Goal: Information Seeking & Learning: Learn about a topic

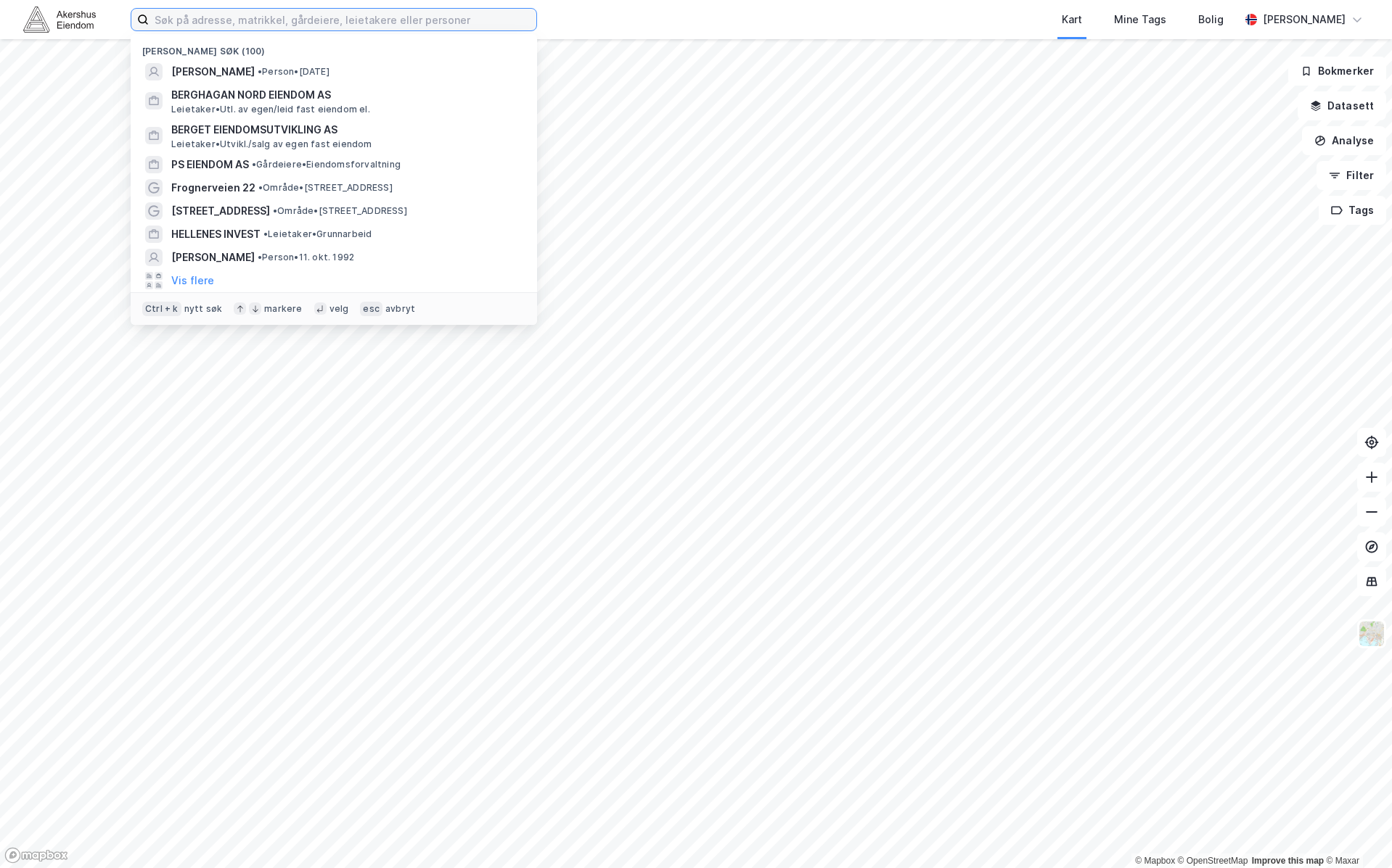
click at [326, 22] on input at bounding box center [343, 19] width 388 height 22
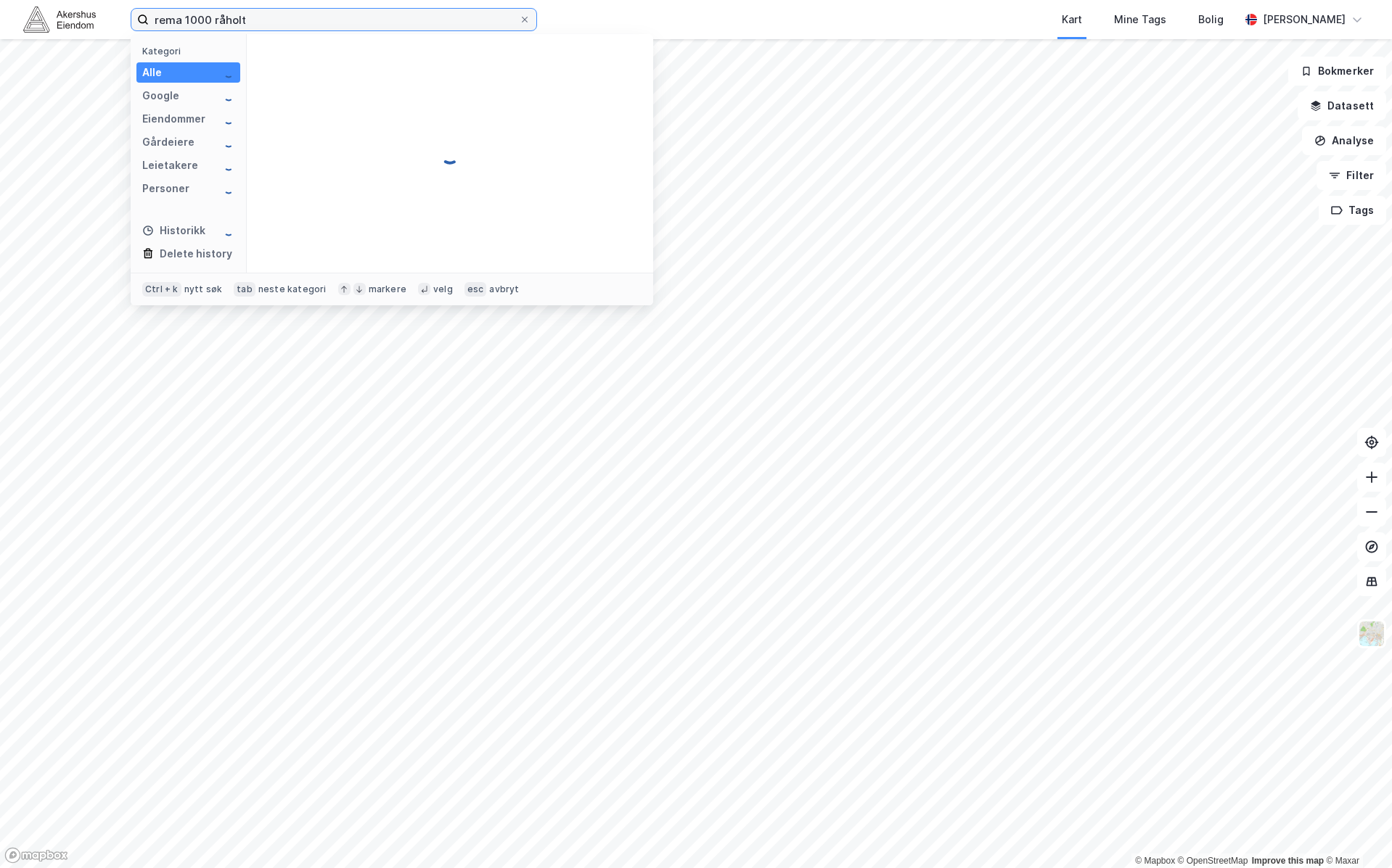
type input "rema 1000 råholt"
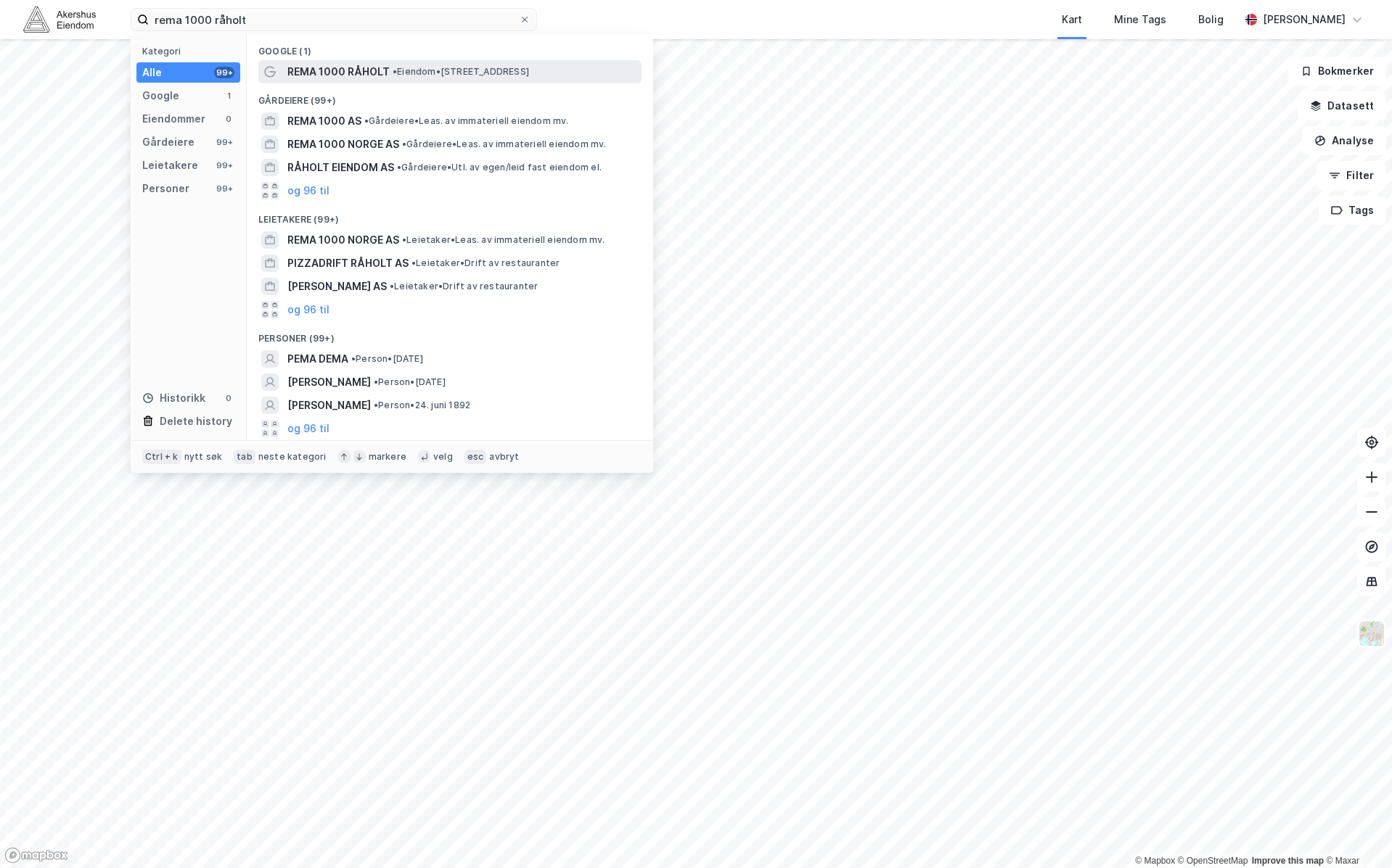
click at [385, 79] on span "REMA 1000 RÅHOLT" at bounding box center [339, 72] width 102 height 18
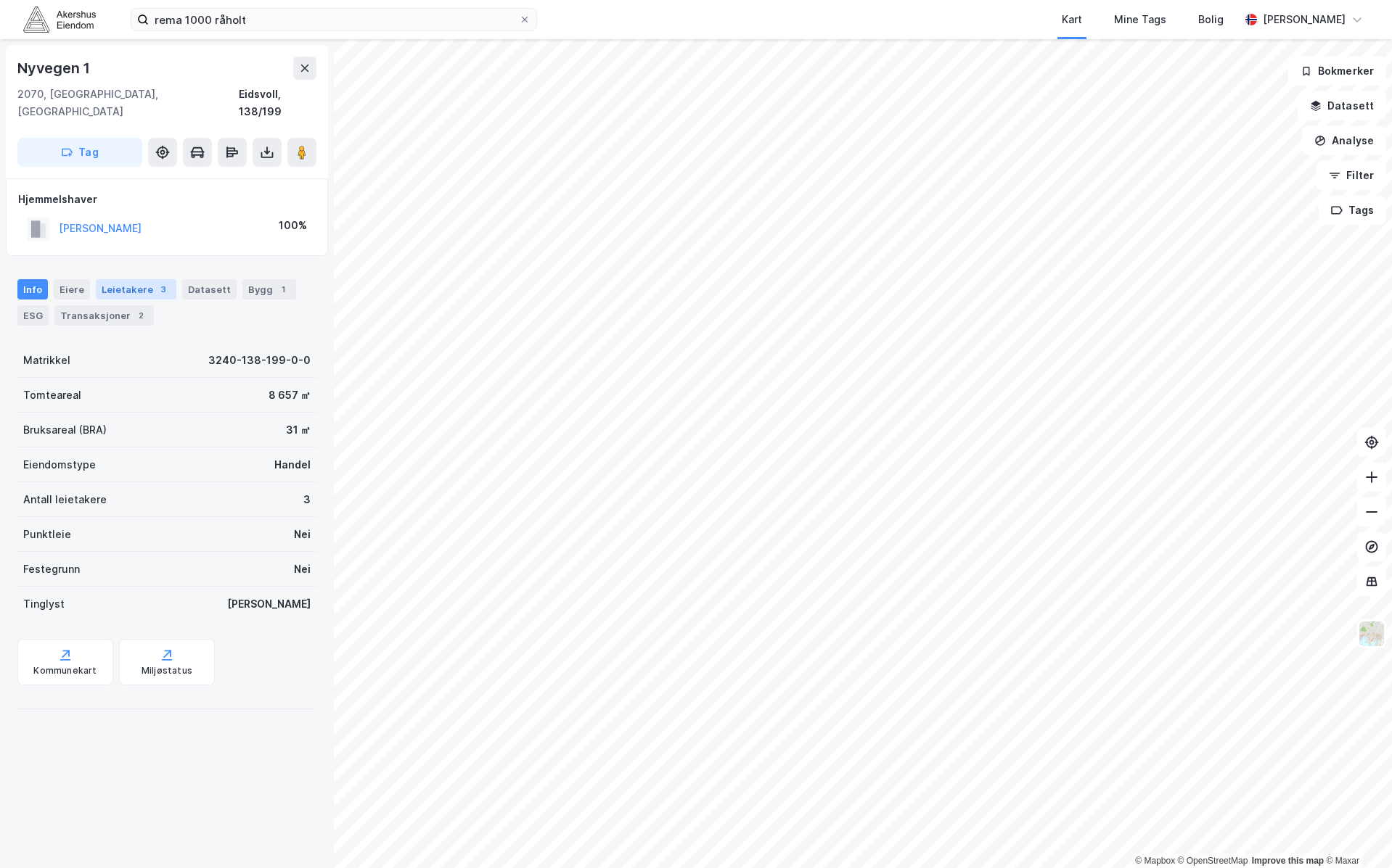
click at [100, 279] on div "Leietakere 3" at bounding box center [136, 289] width 80 height 20
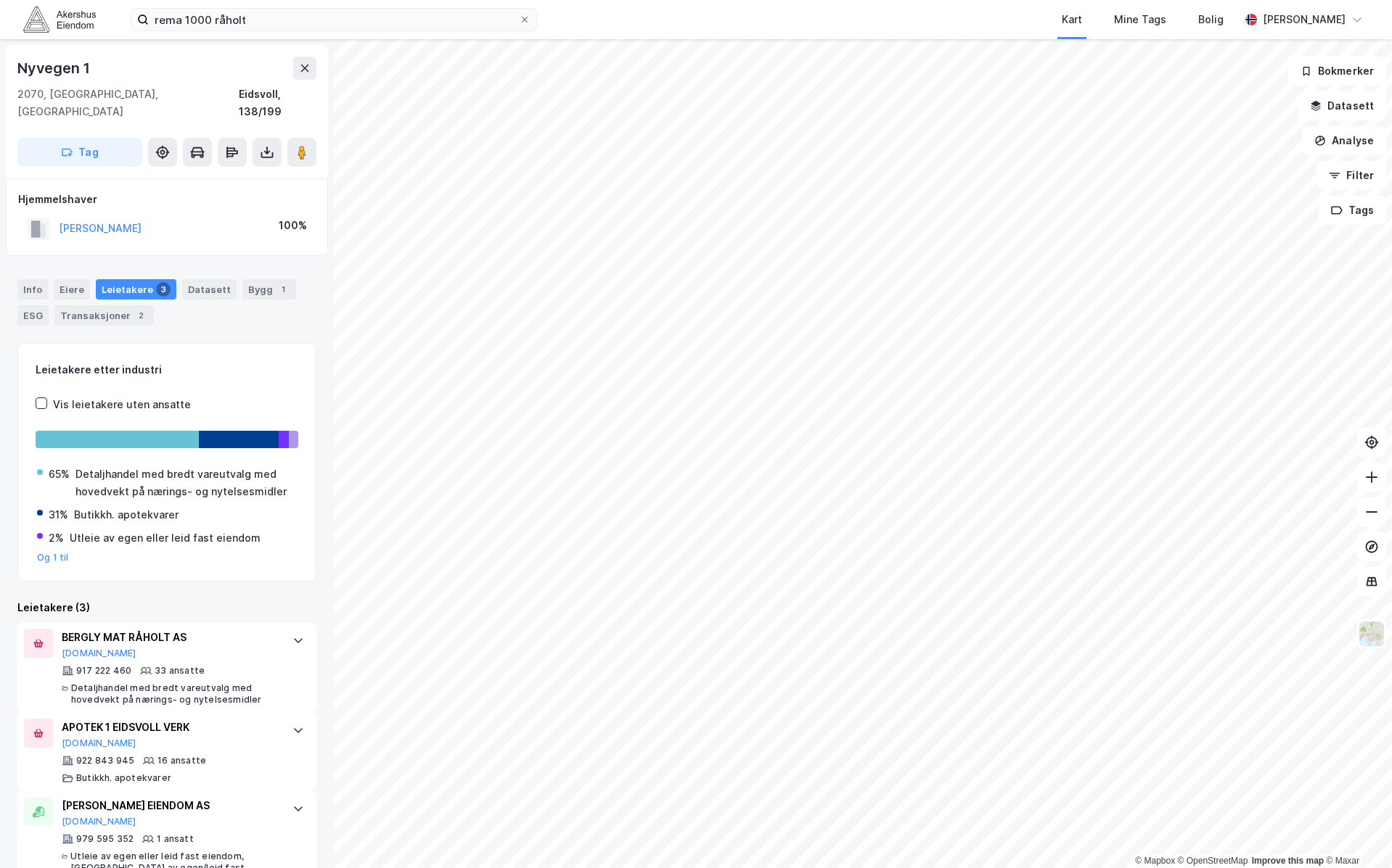
scroll to position [12, 0]
